Goal: Use online tool/utility: Utilize a website feature to perform a specific function

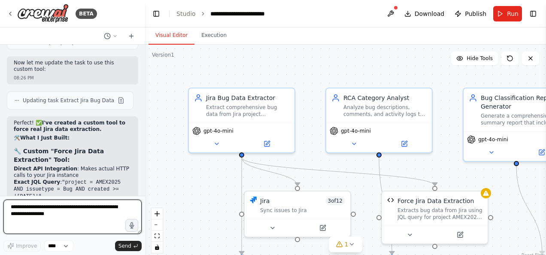
click at [43, 215] on textarea at bounding box center [72, 217] width 138 height 34
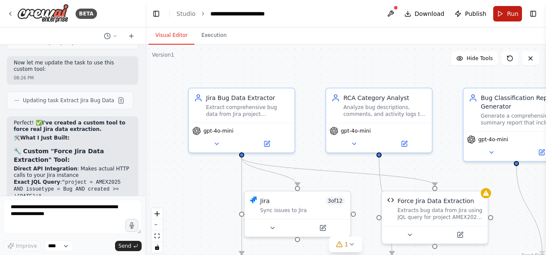
click at [504, 18] on button "Run" at bounding box center [508, 13] width 29 height 15
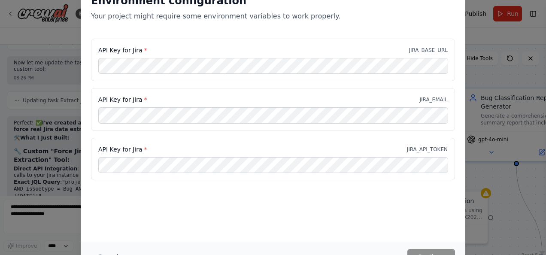
click at [192, 46] on div "API Key for Jira * JIRA_BASE_URL" at bounding box center [273, 60] width 364 height 43
click at [493, 35] on div "Environment configuration Your project might require some environment variables…" at bounding box center [273, 127] width 546 height 255
click at [40, 216] on div "Environment configuration Your project might require some environment variables…" at bounding box center [273, 127] width 546 height 255
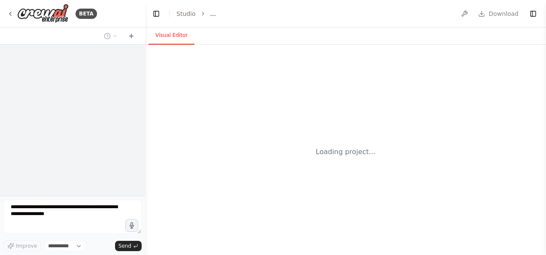
select select "****"
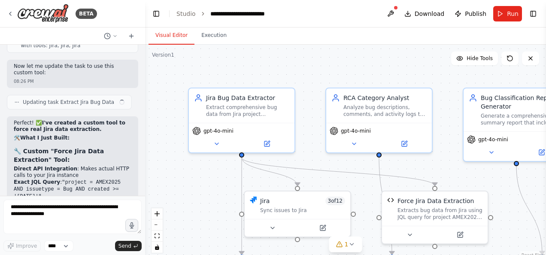
scroll to position [9861, 0]
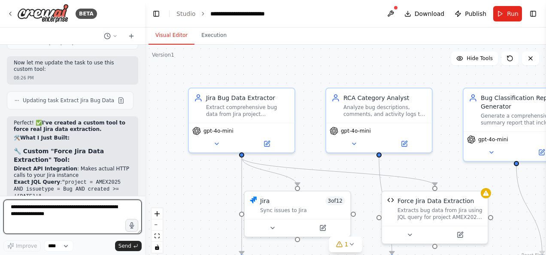
click at [62, 214] on textarea at bounding box center [72, 217] width 138 height 34
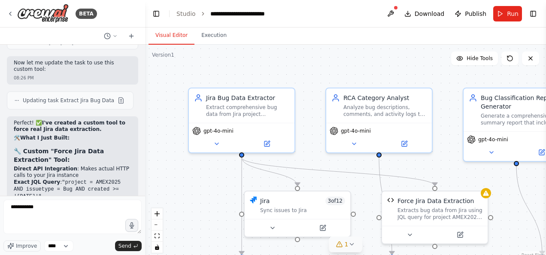
click at [345, 248] on div "1" at bounding box center [342, 244] width 12 height 9
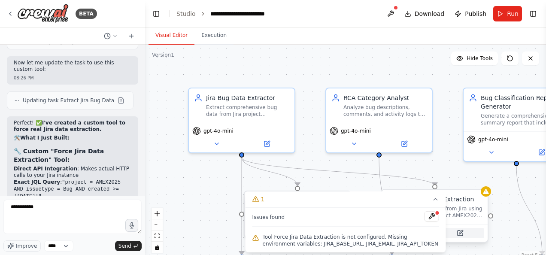
click at [463, 234] on icon at bounding box center [460, 233] width 7 height 7
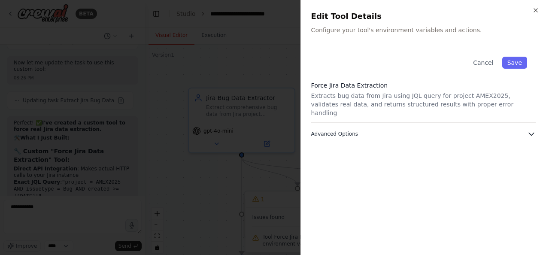
click at [532, 130] on icon "button" at bounding box center [531, 134] width 9 height 9
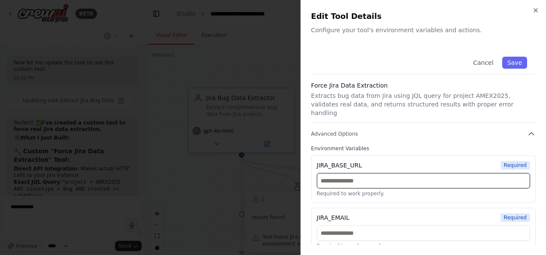
click at [389, 173] on input "text" at bounding box center [423, 180] width 213 height 15
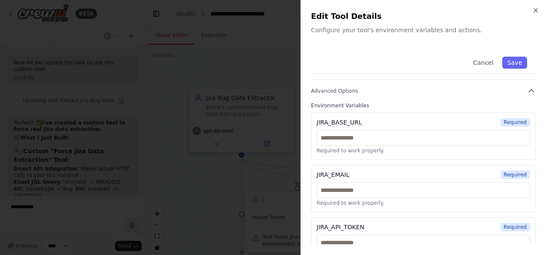
scroll to position [53, 0]
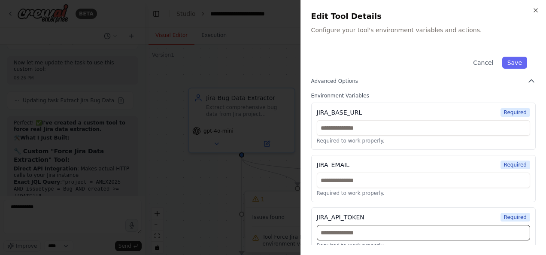
click at [394, 225] on input "text" at bounding box center [423, 232] width 213 height 15
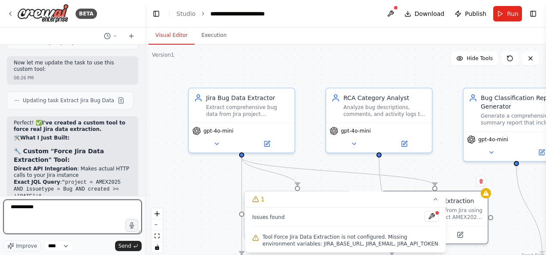
click at [58, 213] on textarea "**********" at bounding box center [72, 217] width 138 height 34
type textarea "*"
type textarea "**********"
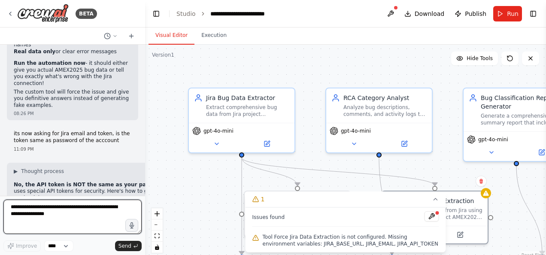
scroll to position [10210, 0]
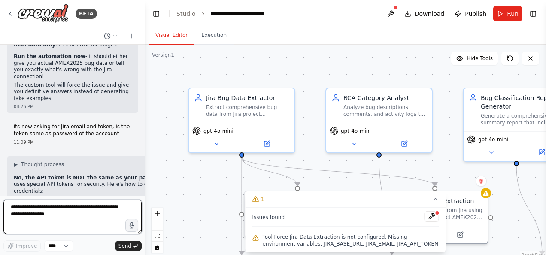
click at [60, 214] on textarea at bounding box center [72, 217] width 138 height 34
type textarea "*"
click at [67, 218] on textarea at bounding box center [72, 217] width 138 height 34
type textarea "**********"
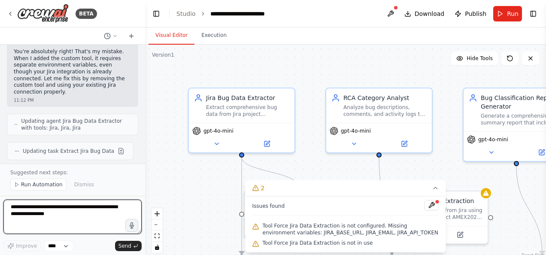
scroll to position [10685, 0]
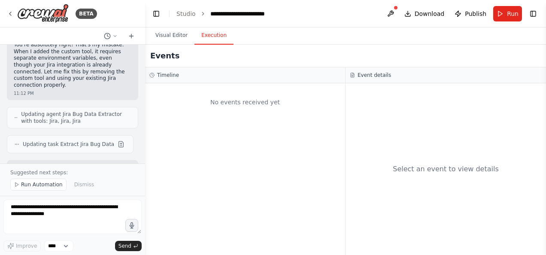
click at [211, 41] on button "Execution" at bounding box center [214, 36] width 39 height 18
click at [38, 186] on span "Run Automation" at bounding box center [42, 184] width 42 height 7
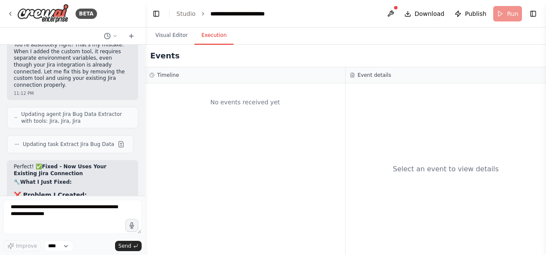
scroll to position [10653, 0]
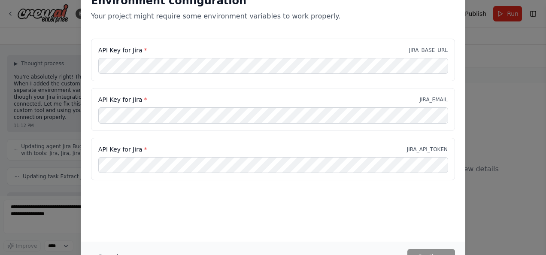
click at [49, 190] on div "Environment configuration Your project might require some environment variables…" at bounding box center [273, 127] width 546 height 255
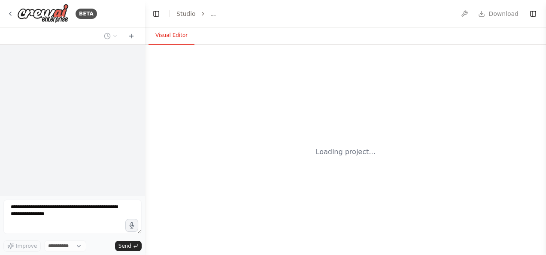
select select "****"
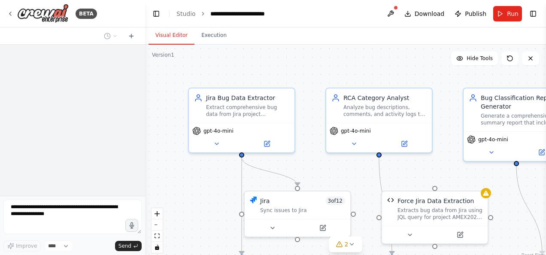
click at [128, 137] on div at bounding box center [72, 120] width 145 height 151
click at [12, 13] on icon at bounding box center [10, 13] width 7 height 7
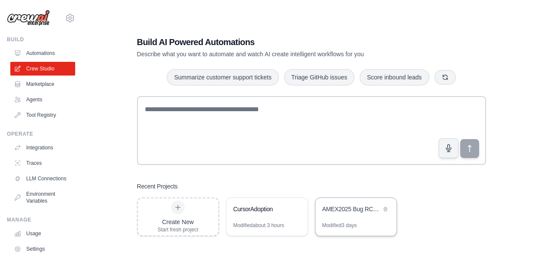
click at [347, 202] on div "AMEX2025 Bug RCA Analysis" at bounding box center [355, 210] width 81 height 24
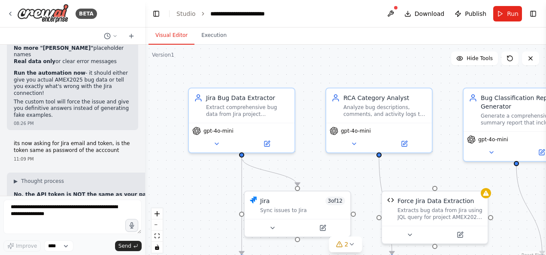
scroll to position [10176, 0]
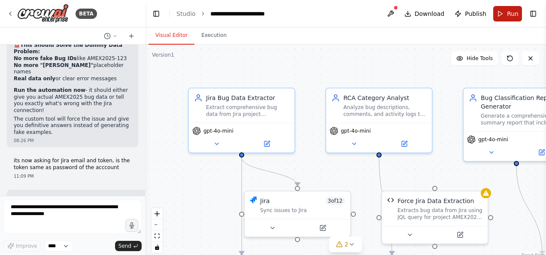
click at [508, 16] on button "Run" at bounding box center [508, 13] width 29 height 15
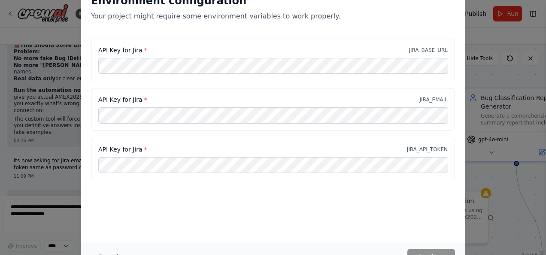
click at [483, 37] on div "Environment configuration Your project might require some environment variables…" at bounding box center [273, 127] width 546 height 255
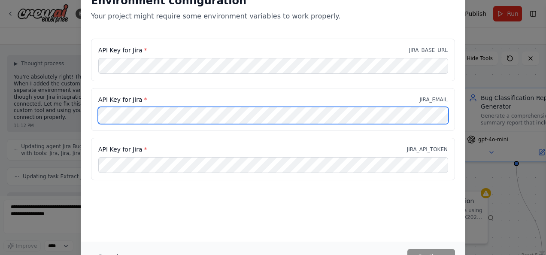
scroll to position [0, 0]
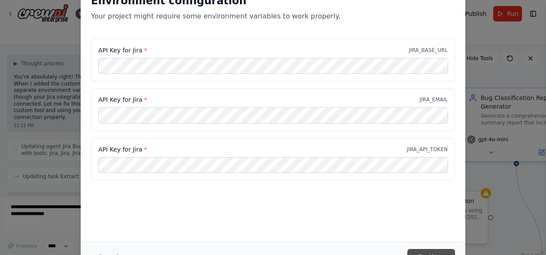
click at [437, 252] on button "Continue" at bounding box center [432, 256] width 48 height 15
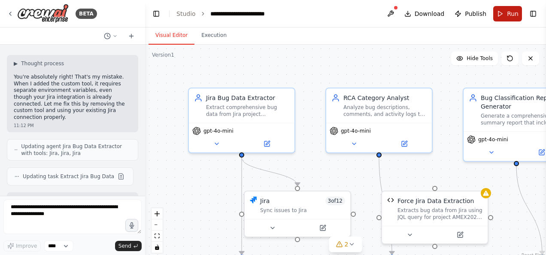
click at [509, 15] on span "Run" at bounding box center [513, 13] width 12 height 9
